Goal: Task Accomplishment & Management: Use online tool/utility

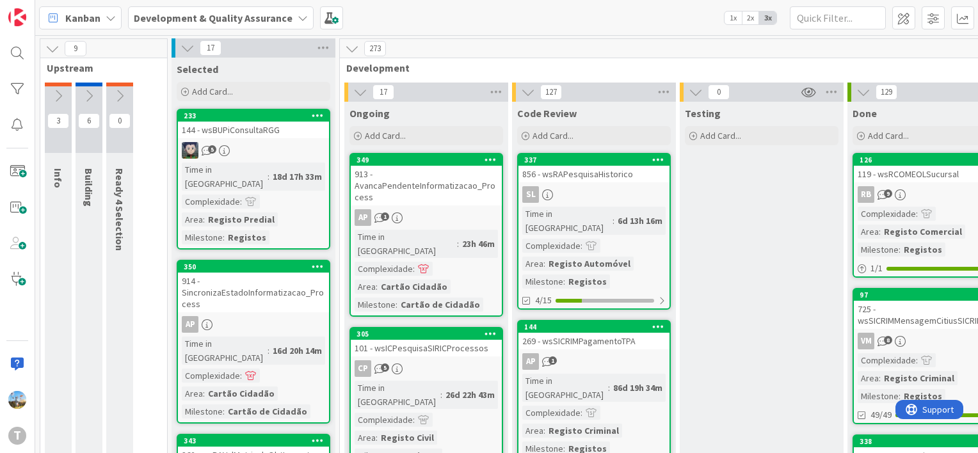
click at [361, 92] on icon at bounding box center [360, 92] width 14 height 14
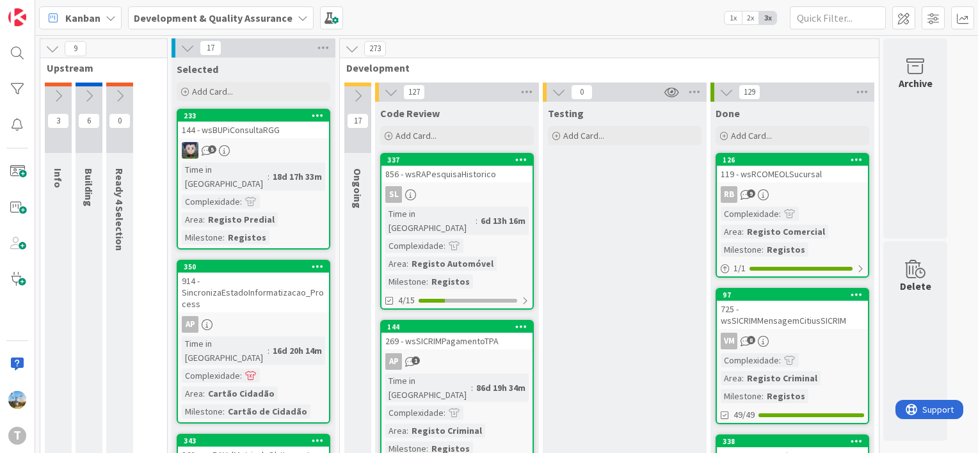
click at [184, 47] on icon at bounding box center [188, 48] width 14 height 14
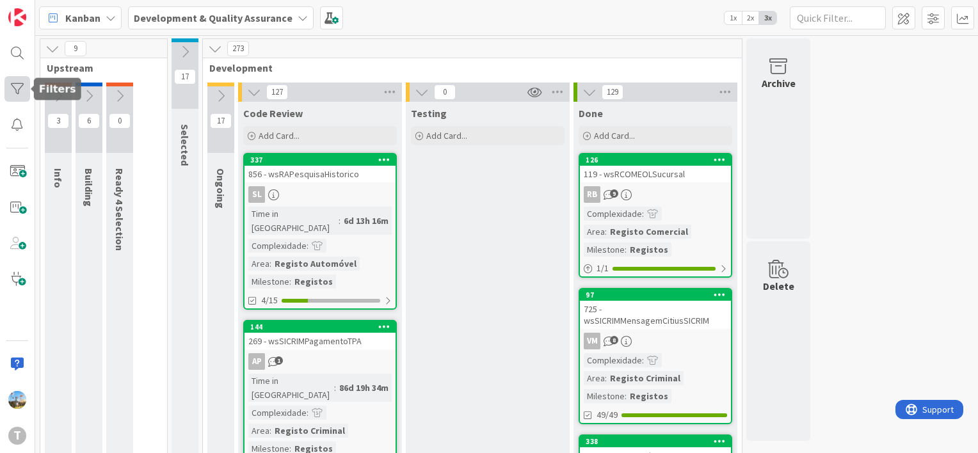
click at [17, 90] on div at bounding box center [17, 89] width 26 height 26
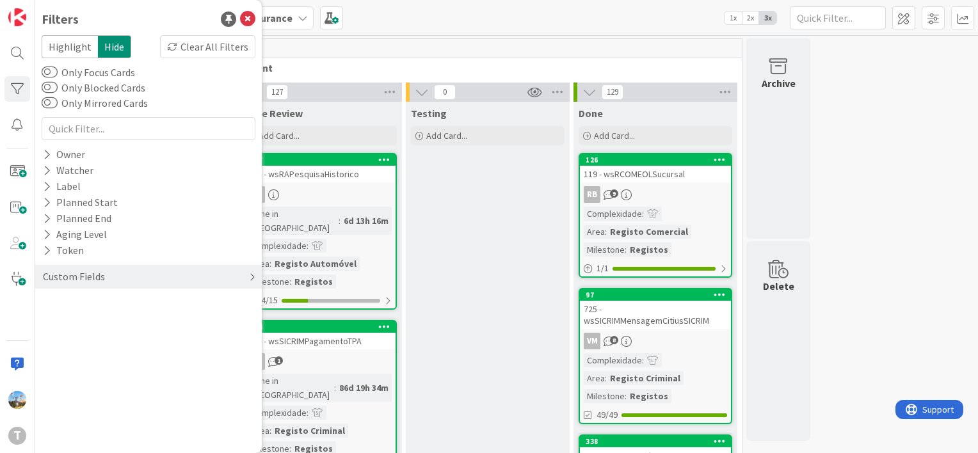
click at [124, 283] on div "Custom Fields" at bounding box center [148, 277] width 227 height 24
click at [117, 307] on div "Priority" at bounding box center [148, 303] width 227 height 16
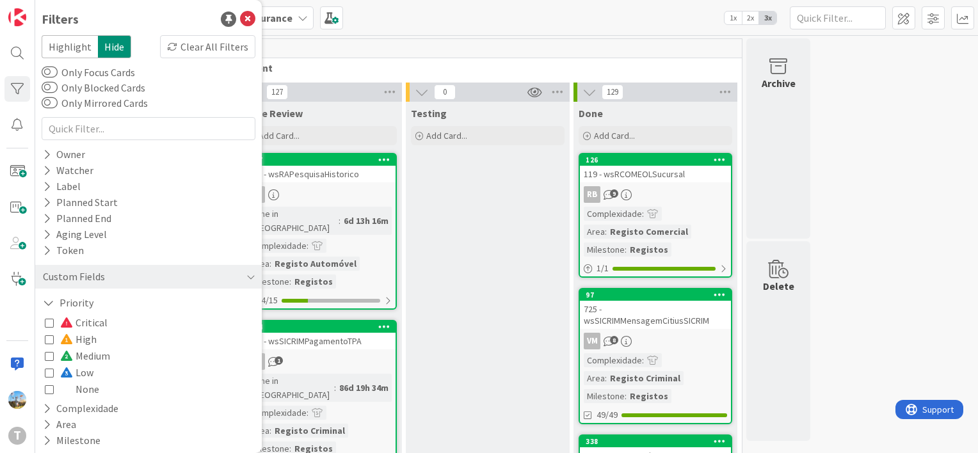
click at [90, 321] on span "Critical" at bounding box center [83, 322] width 47 height 17
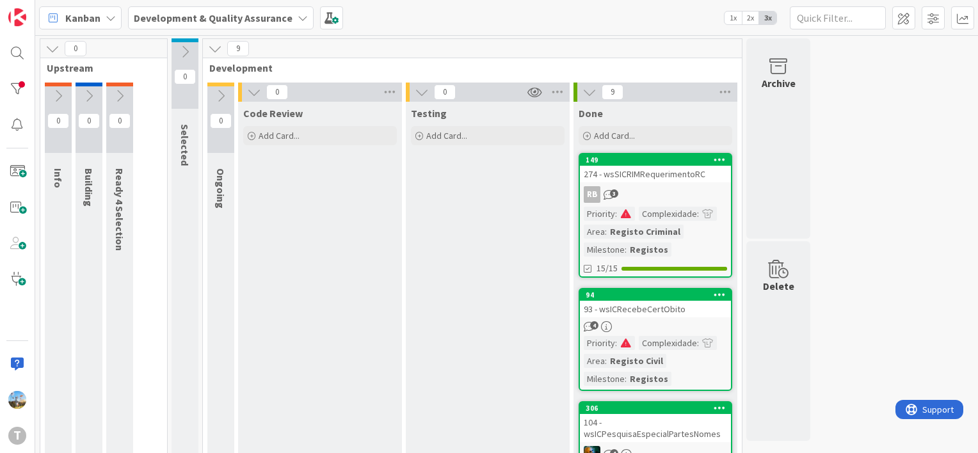
click at [661, 189] on div "RB 3" at bounding box center [655, 194] width 151 height 17
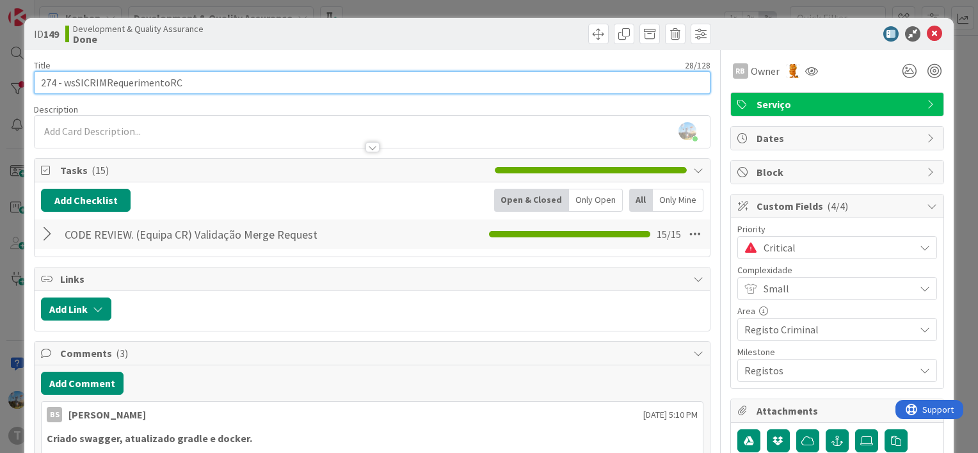
drag, startPoint x: 197, startPoint y: 81, endPoint x: 64, endPoint y: 83, distance: 133.2
click at [64, 83] on input "274 - wsSICRIMRequerimentoRC" at bounding box center [372, 82] width 677 height 23
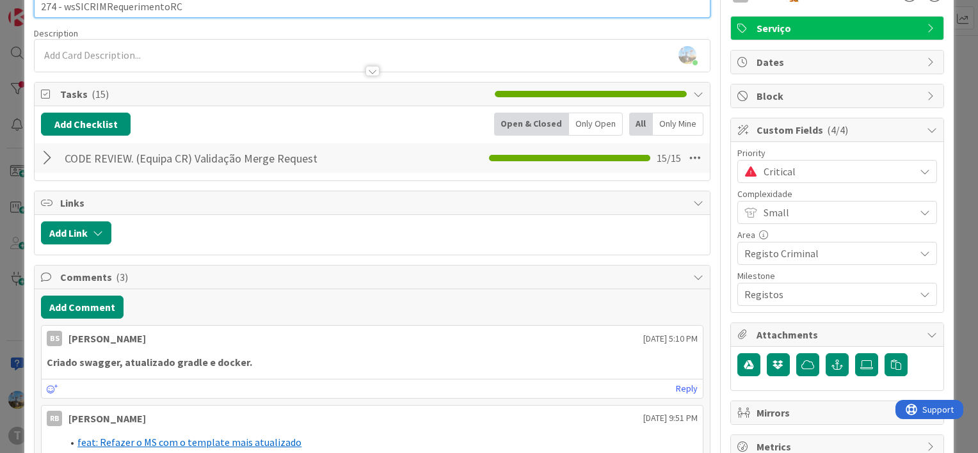
scroll to position [320, 0]
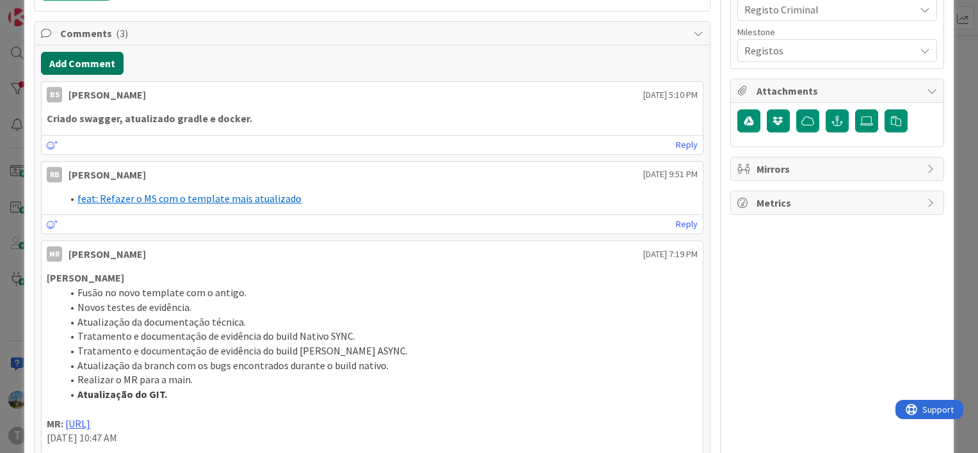
click at [96, 54] on button "Add Comment" at bounding box center [82, 63] width 83 height 23
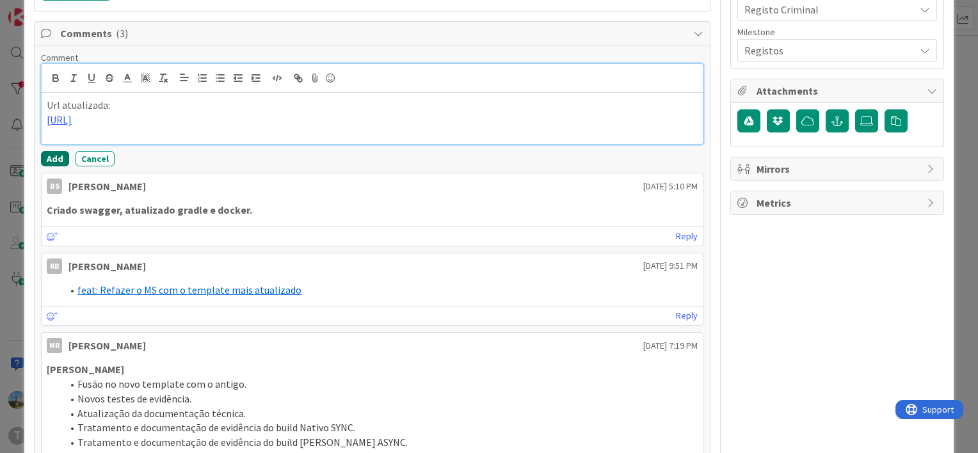
click at [55, 157] on button "Add" at bounding box center [55, 158] width 28 height 15
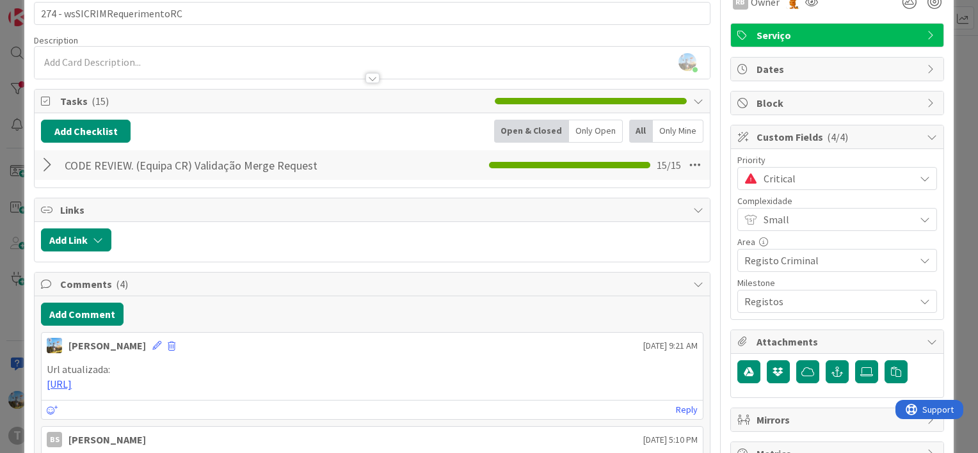
scroll to position [0, 0]
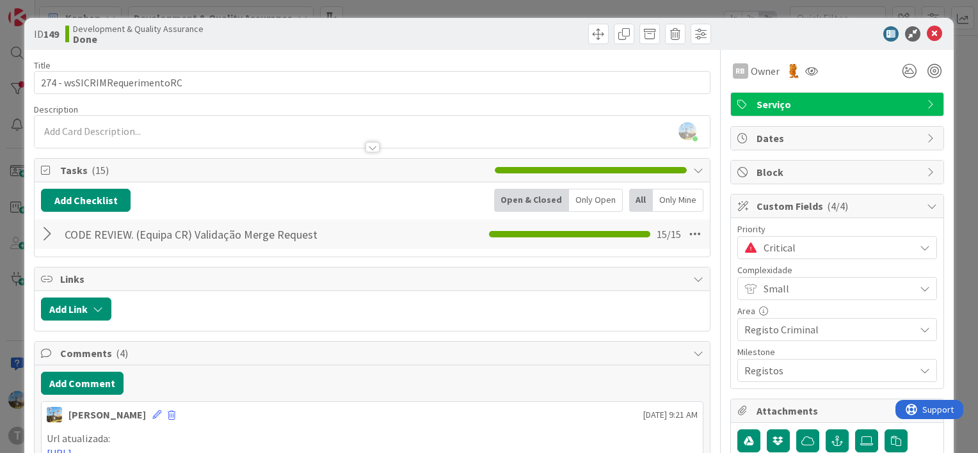
click at [784, 253] on span "Critical" at bounding box center [836, 248] width 145 height 18
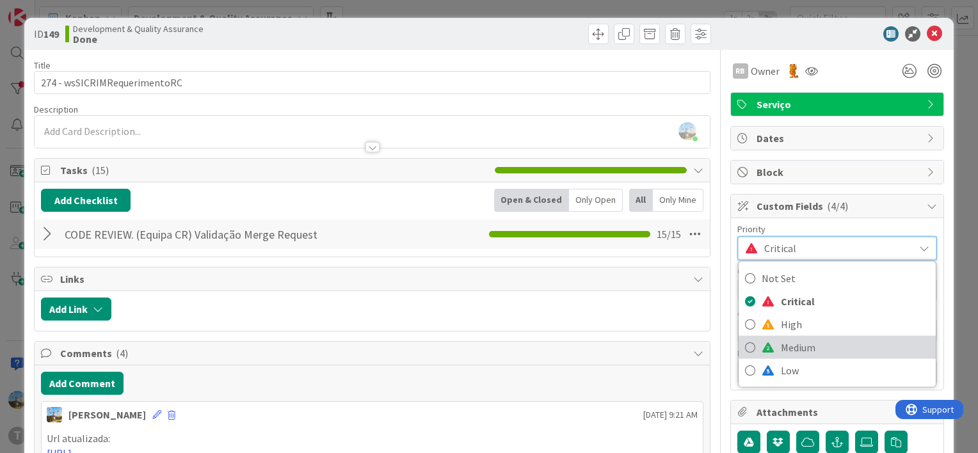
click at [784, 343] on span "Medium" at bounding box center [855, 347] width 149 height 19
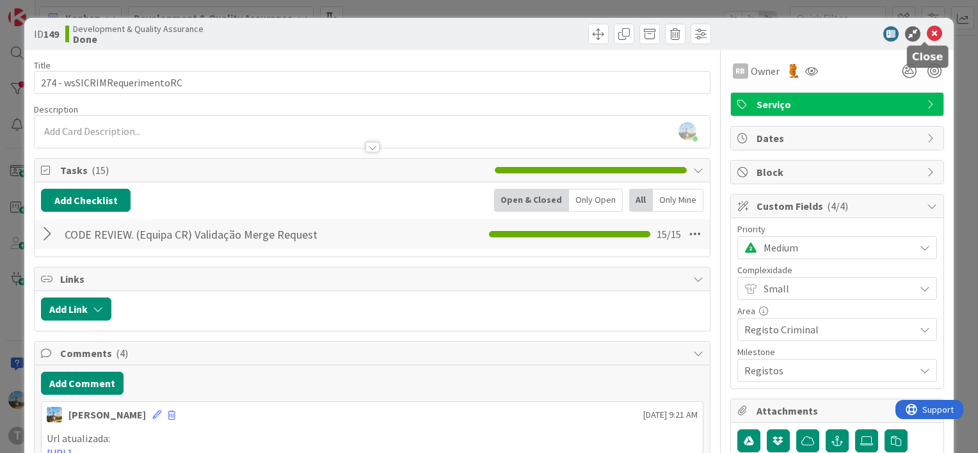
click at [929, 37] on icon at bounding box center [934, 33] width 15 height 15
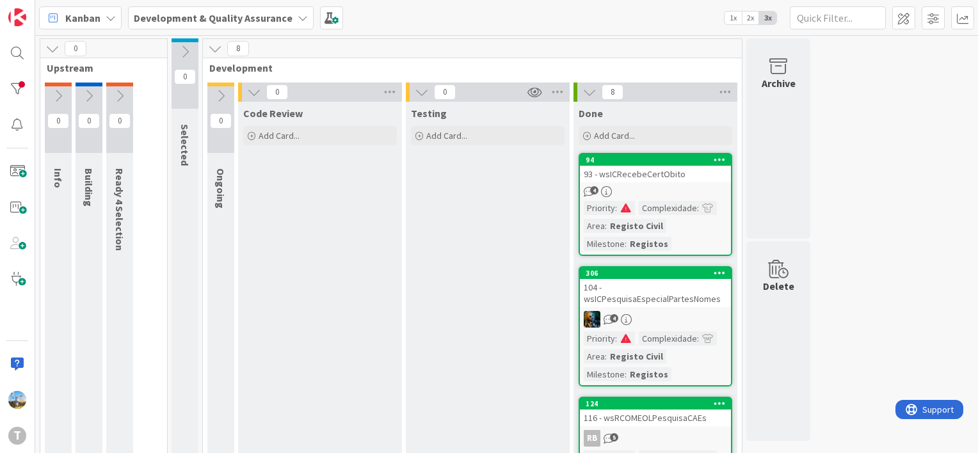
click at [671, 196] on div "4" at bounding box center [655, 191] width 151 height 11
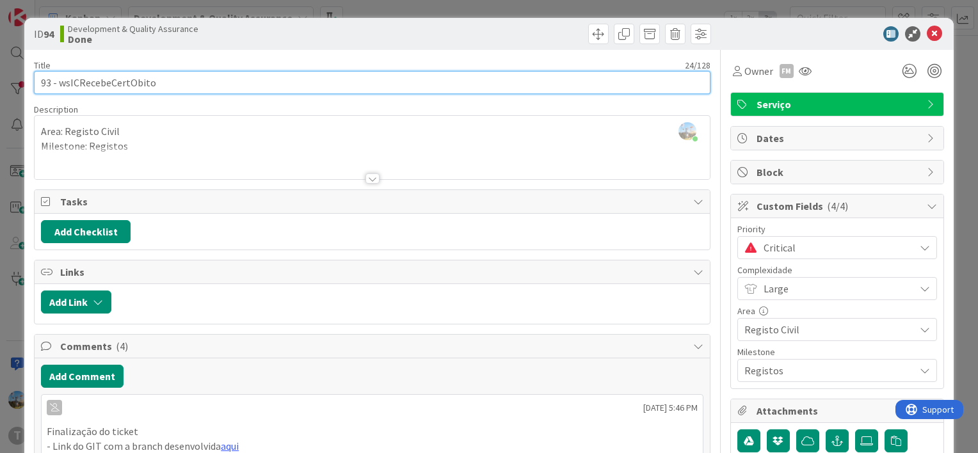
drag, startPoint x: 189, startPoint y: 86, endPoint x: 61, endPoint y: 87, distance: 128.1
click at [61, 87] on input "93 - wsICRecebeCertObito" at bounding box center [372, 82] width 677 height 23
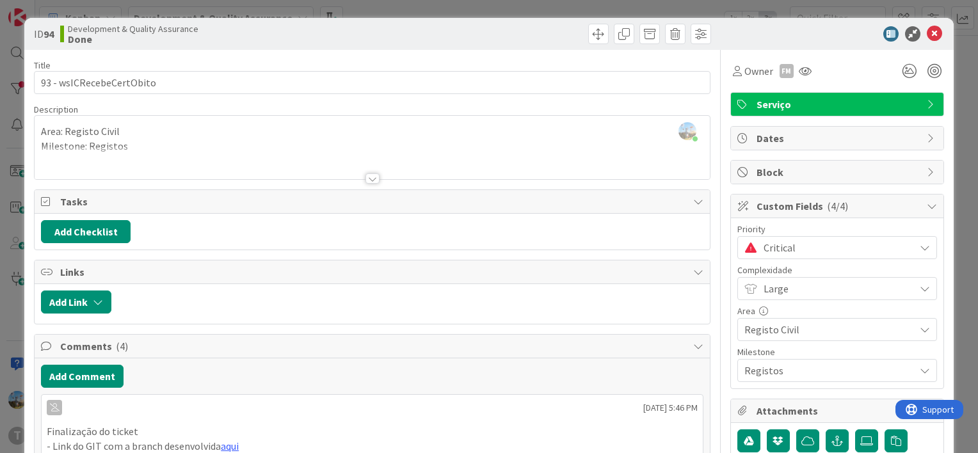
click at [4, 311] on div "ID 94 Development & Quality Assurance Done Title 24 / 128 93 - wsICRecebeCertOb…" at bounding box center [489, 226] width 978 height 453
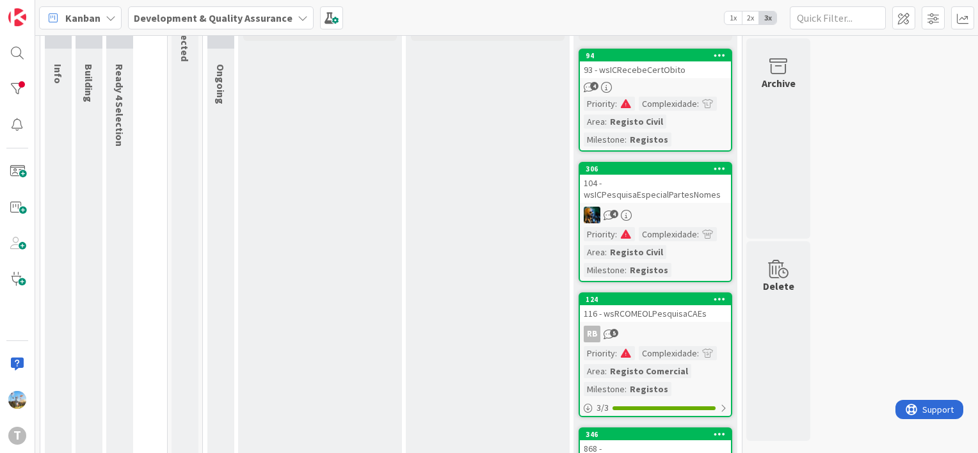
scroll to position [128, 0]
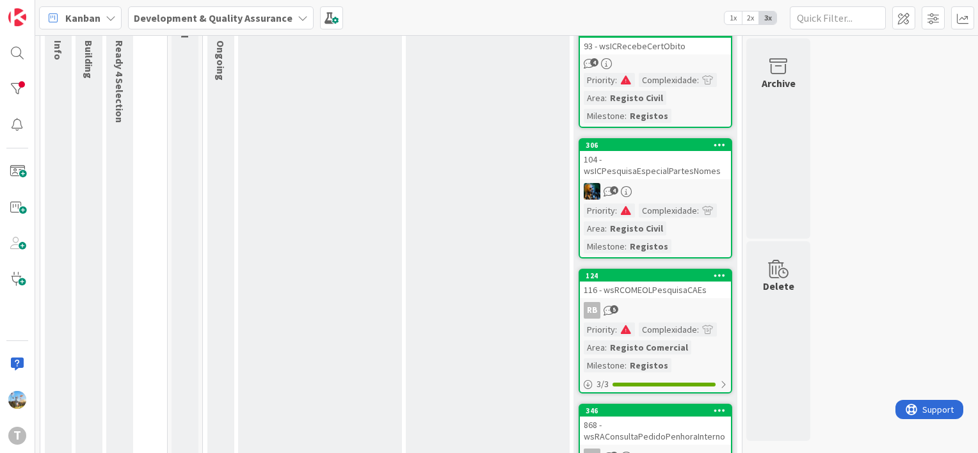
click at [652, 190] on div "4" at bounding box center [655, 191] width 151 height 17
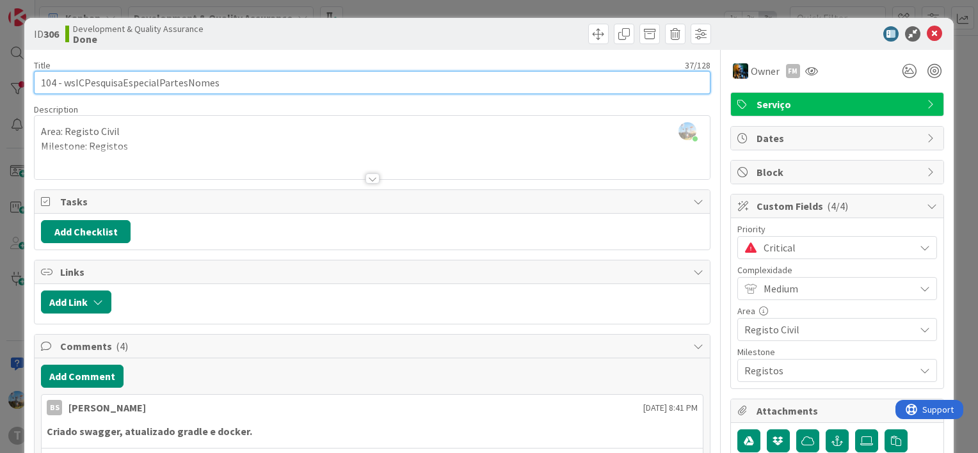
drag, startPoint x: 228, startPoint y: 84, endPoint x: 65, endPoint y: 80, distance: 163.3
click at [65, 80] on input "104 - wsICPesquisaEspecialPartesNomes" at bounding box center [372, 82] width 677 height 23
